Goal: Check status: Check status

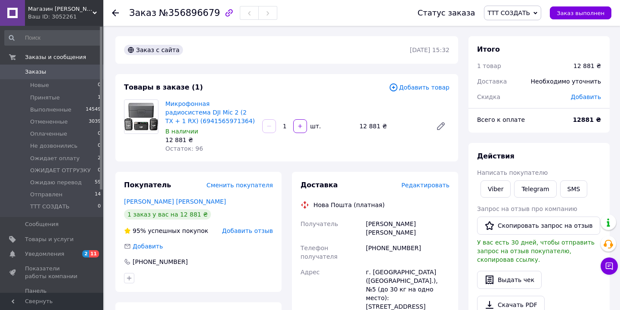
click at [108, 12] on div "Заказ №356896679 Статус заказа ТТТ СОЗДАТЬ Принят Выполнен Отменен Оплаченный Н…" at bounding box center [361, 13] width 516 height 26
click at [113, 12] on use at bounding box center [115, 12] width 7 height 7
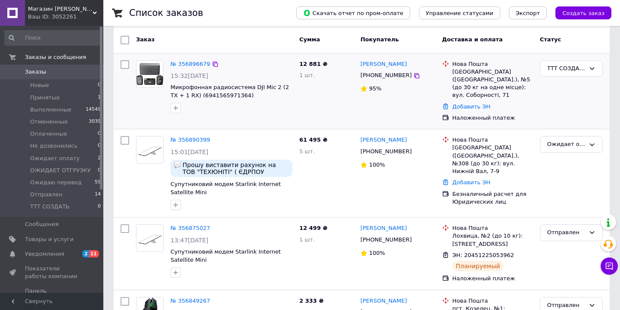
scroll to position [43, 0]
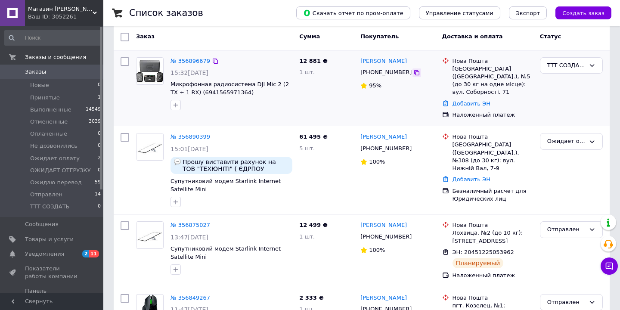
click at [413, 72] on icon at bounding box center [416, 72] width 7 height 7
click at [465, 100] on link "Добавить ЭН" at bounding box center [471, 103] width 38 height 6
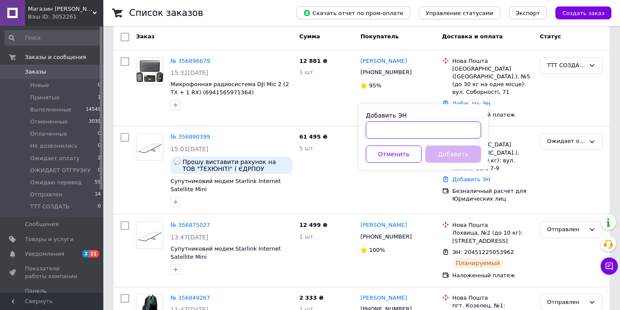
click at [448, 136] on input "Добавить ЭН" at bounding box center [423, 129] width 115 height 17
paste input "20451225181624"
type input "20451225181624"
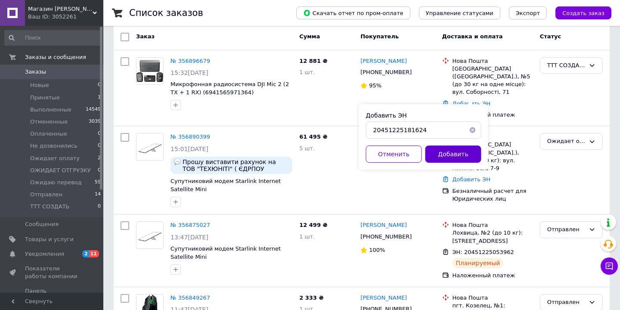
click at [460, 162] on button "Добавить" at bounding box center [453, 153] width 56 height 17
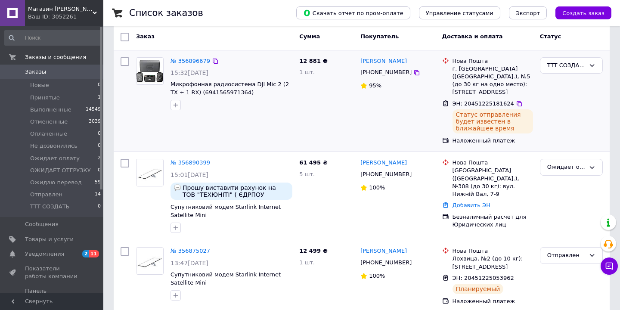
click at [573, 56] on div "ТТТ СОЗДАТЬ" at bounding box center [571, 101] width 70 height 95
click at [573, 63] on div "ТТТ СОЗДАТЬ" at bounding box center [566, 65] width 38 height 9
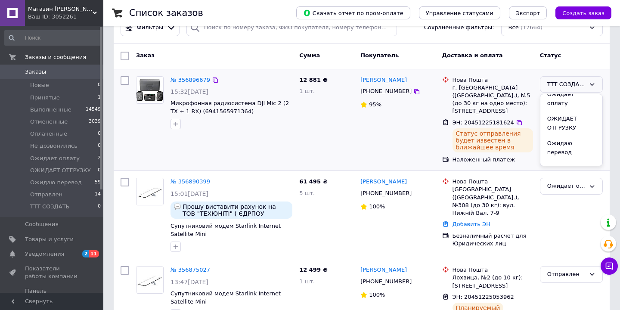
scroll to position [88, 0]
click at [562, 159] on li "Отправлен" at bounding box center [571, 167] width 62 height 16
click at [40, 88] on span "Новые" at bounding box center [39, 85] width 19 height 8
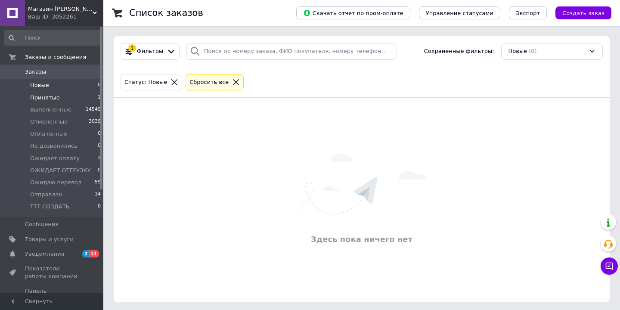
click at [35, 101] on span "Принятые" at bounding box center [45, 98] width 30 height 8
